Goal: Transaction & Acquisition: Book appointment/travel/reservation

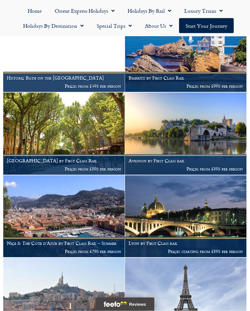
scroll to position [984, 0]
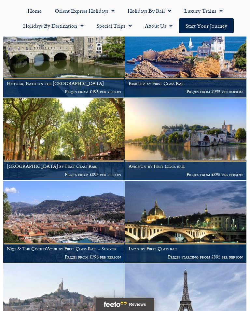
click at [53, 211] on img at bounding box center [64, 222] width 122 height 82
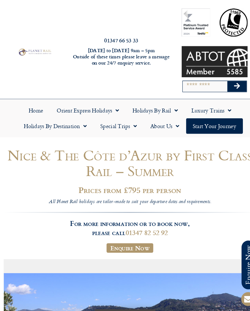
click at [169, 104] on span "Menu" at bounding box center [168, 106] width 7 height 12
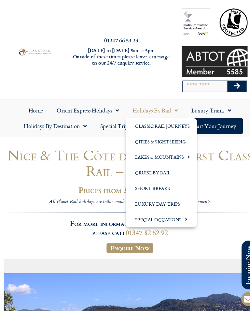
click at [83, 119] on span "Menu" at bounding box center [80, 121] width 7 height 12
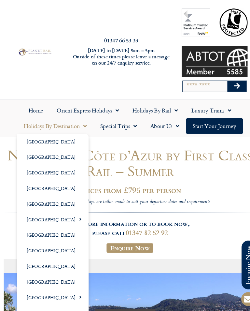
click at [40, 212] on link "[GEOGRAPHIC_DATA]" at bounding box center [51, 211] width 69 height 15
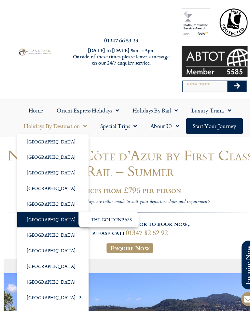
click at [58, 212] on link "[GEOGRAPHIC_DATA]" at bounding box center [51, 211] width 69 height 15
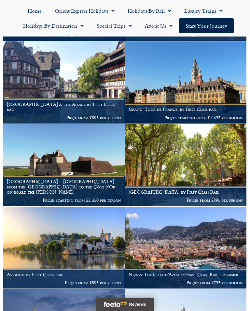
scroll to position [681, 0]
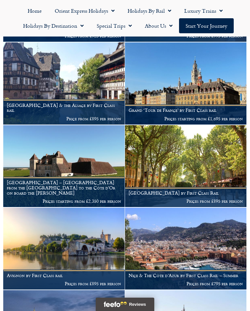
click at [197, 154] on img at bounding box center [186, 166] width 122 height 82
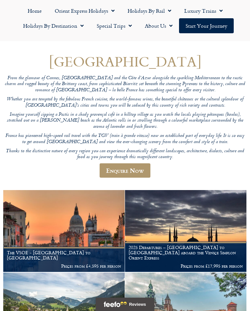
scroll to position [0, 0]
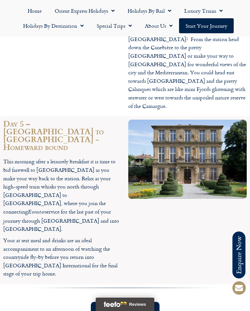
scroll to position [1126, 0]
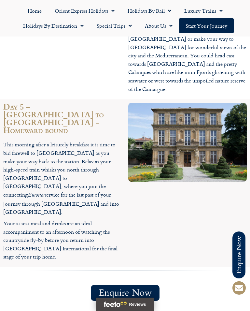
scroll to position [1143, 0]
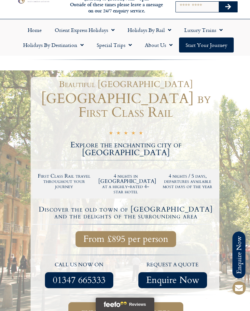
scroll to position [0, 0]
